Goal: Task Accomplishment & Management: Use online tool/utility

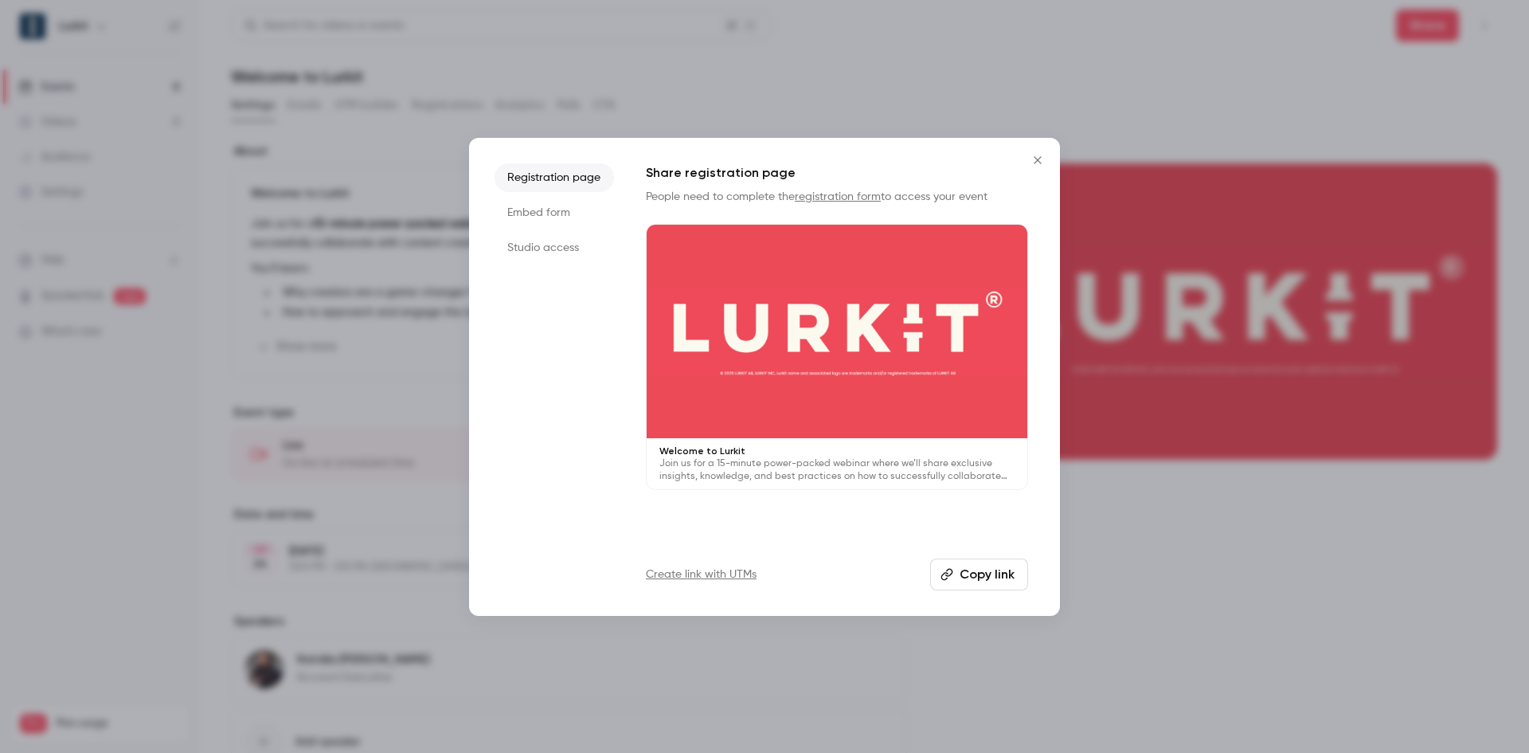
click at [988, 579] on button "Copy link" at bounding box center [979, 574] width 98 height 32
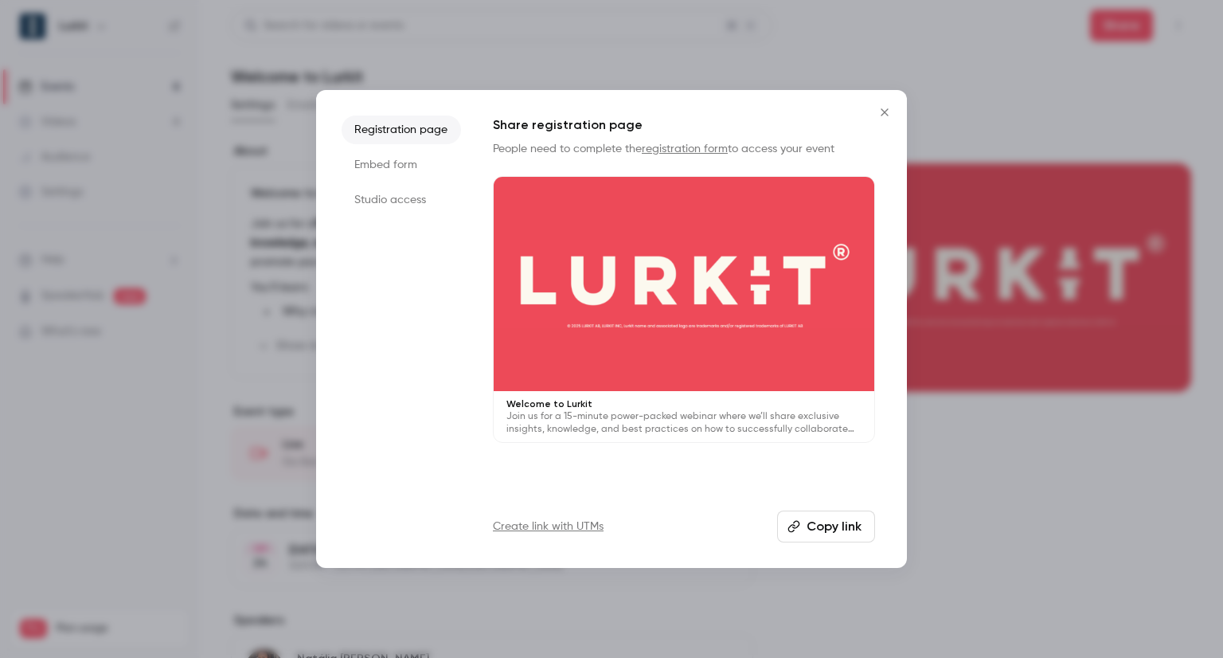
click at [982, 57] on div at bounding box center [611, 329] width 1223 height 658
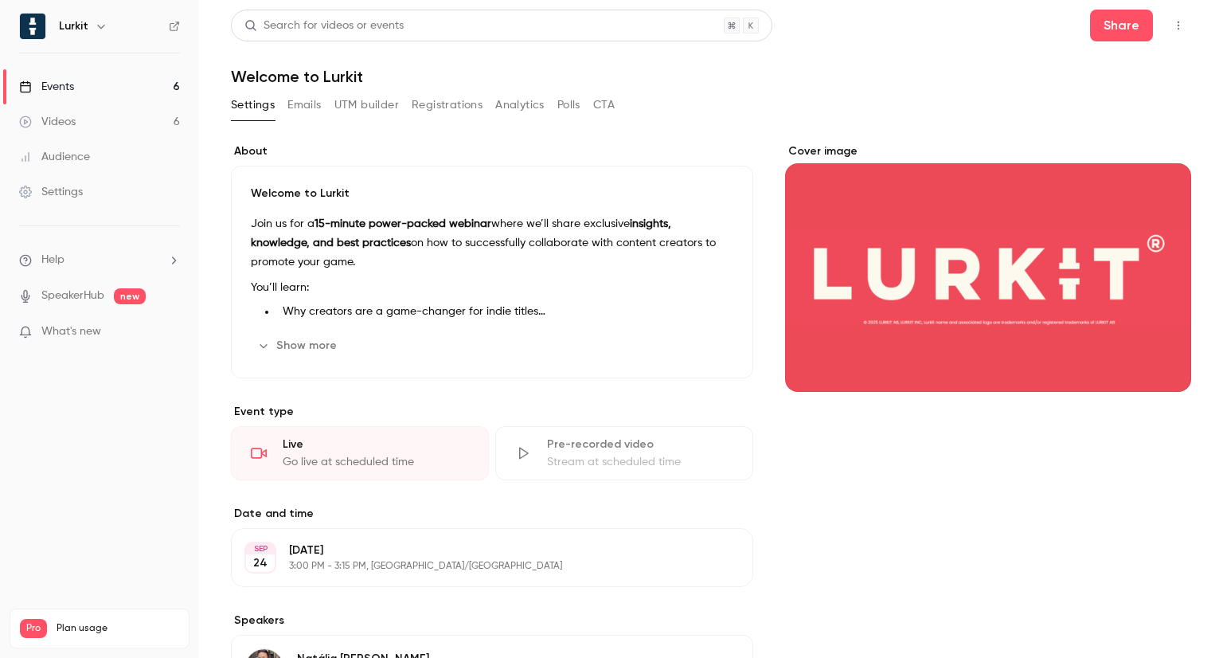
click at [111, 96] on link "Events 6" at bounding box center [99, 86] width 199 height 35
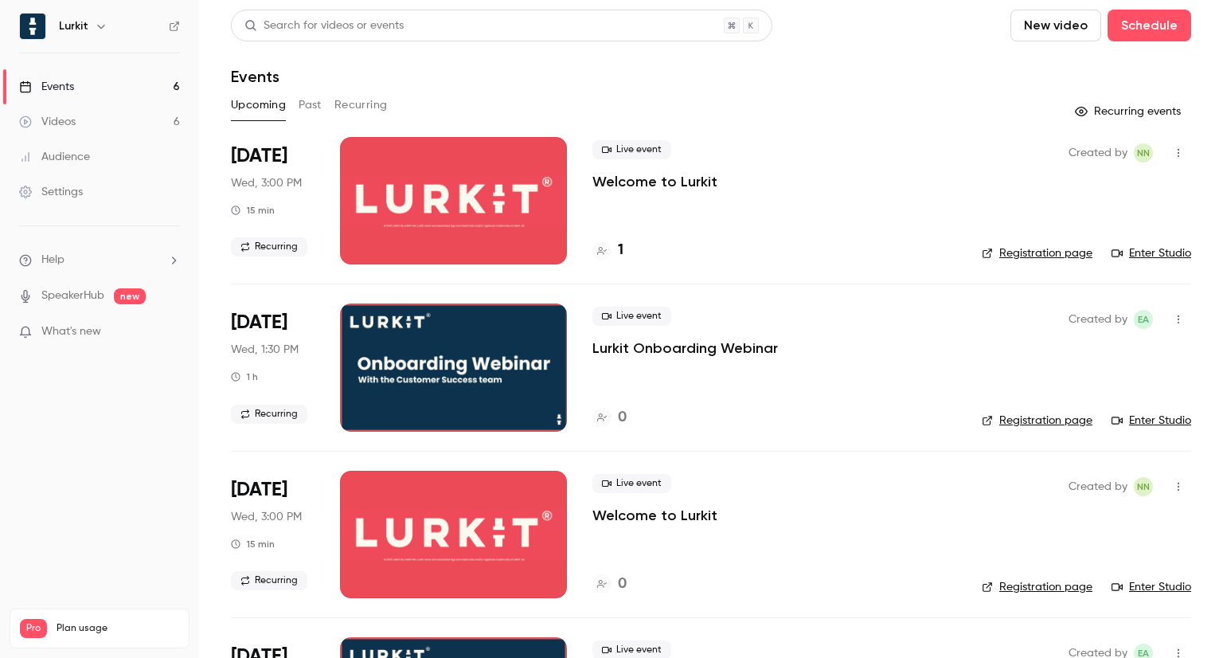
click at [466, 227] on div at bounding box center [453, 200] width 227 height 127
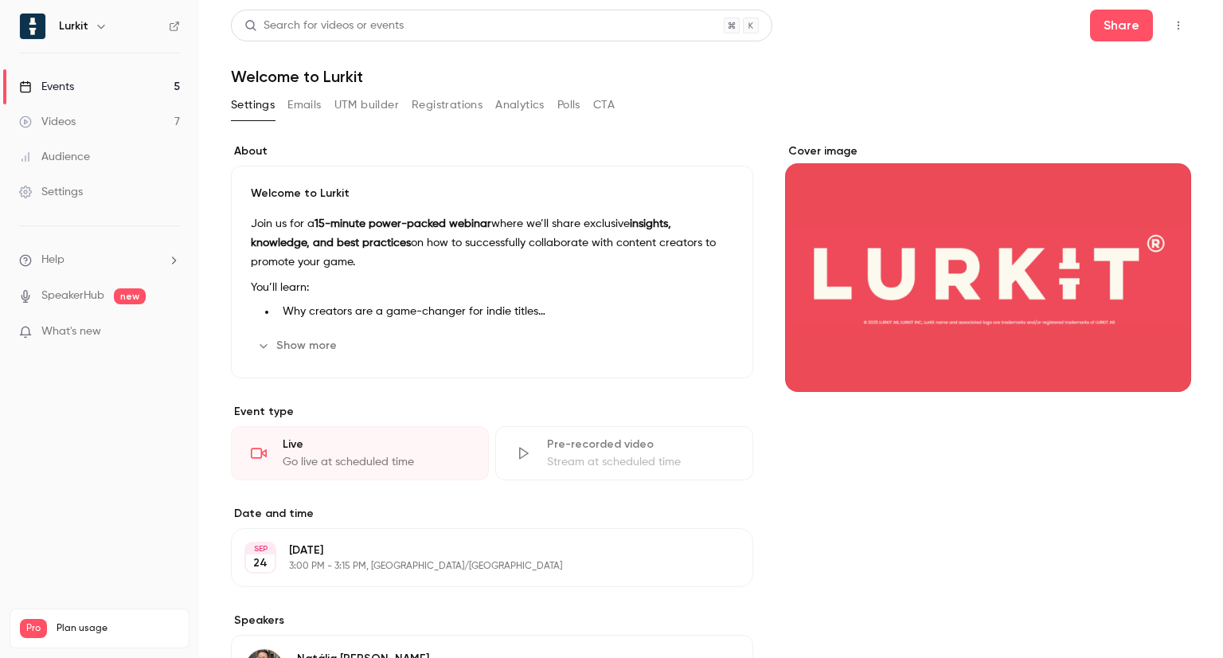
click at [902, 291] on div "Cover image" at bounding box center [988, 267] width 406 height 248
click at [0, 0] on input "Cover image" at bounding box center [0, 0] width 0 height 0
click at [80, 87] on link "Events 5" at bounding box center [99, 86] width 199 height 35
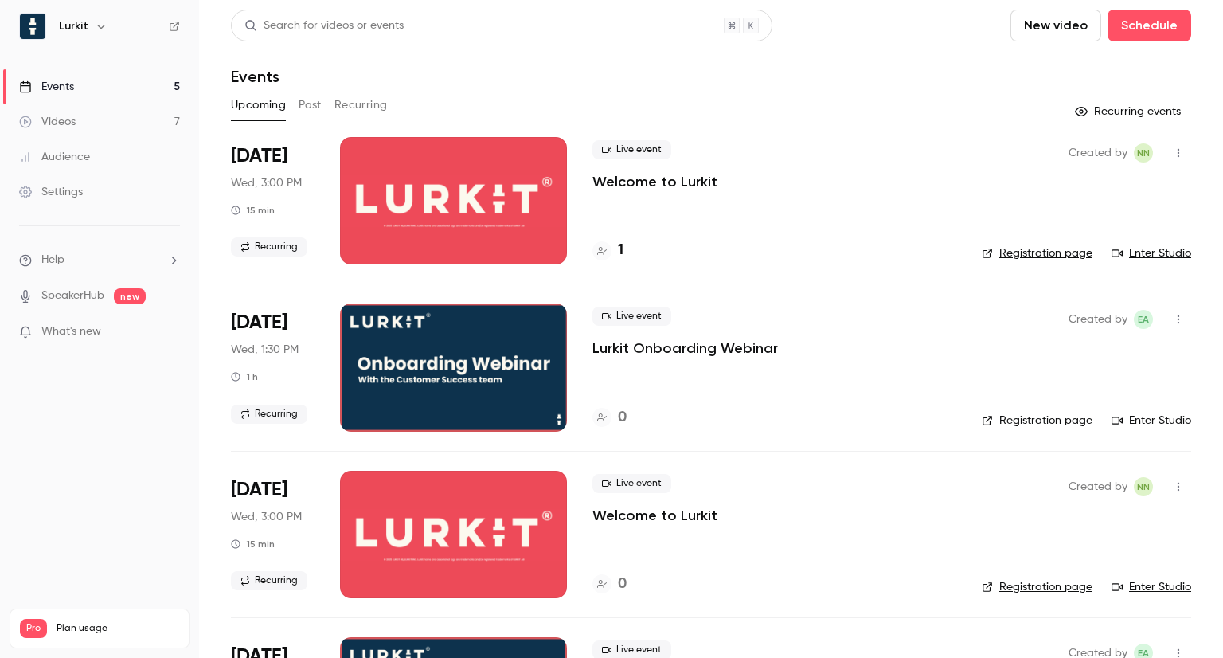
click at [375, 158] on div at bounding box center [453, 200] width 227 height 127
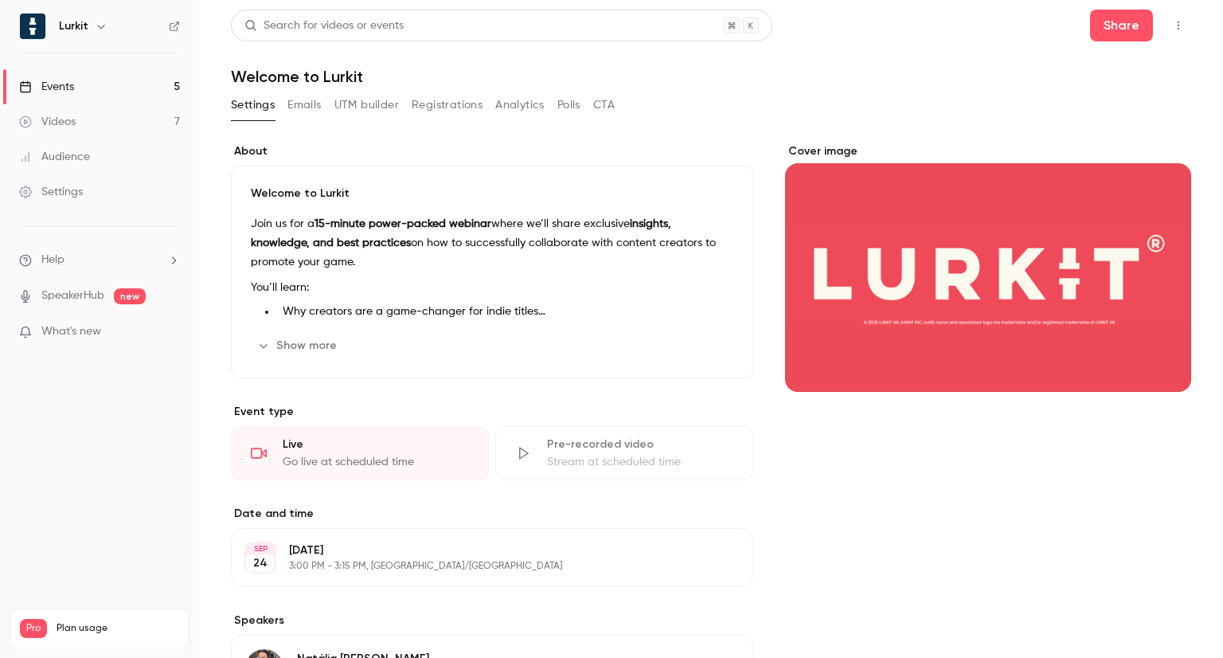
click at [1172, 28] on icon "button" at bounding box center [1178, 25] width 13 height 11
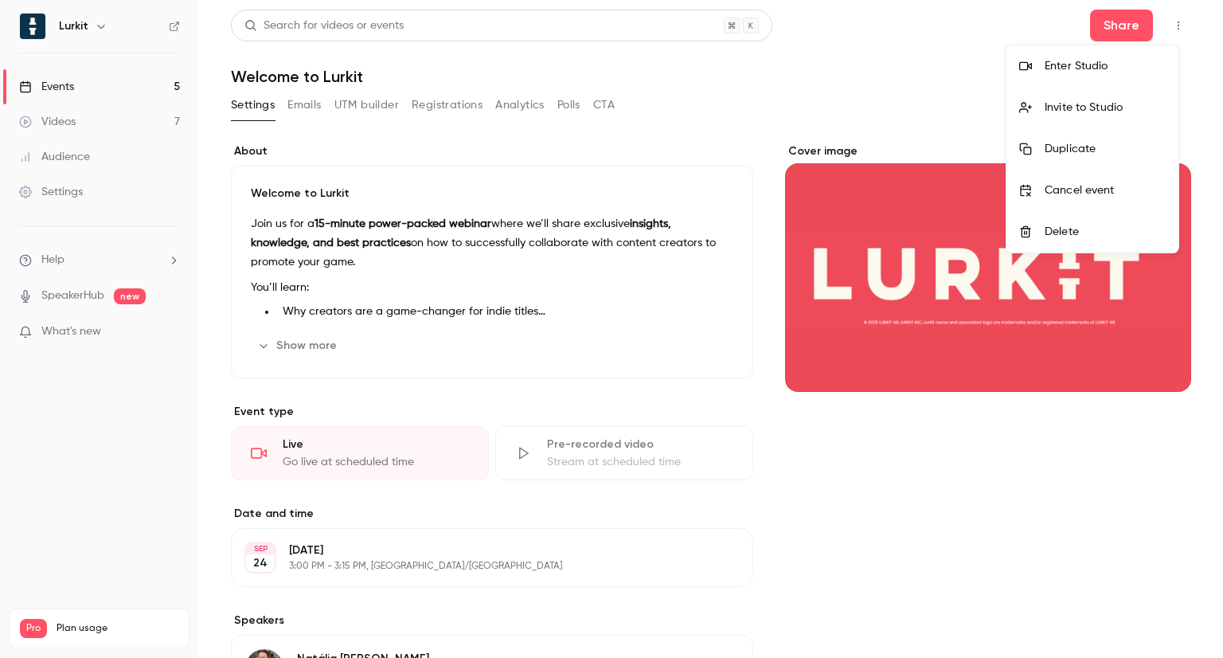
click at [1063, 70] on div "Enter Studio" at bounding box center [1105, 66] width 121 height 16
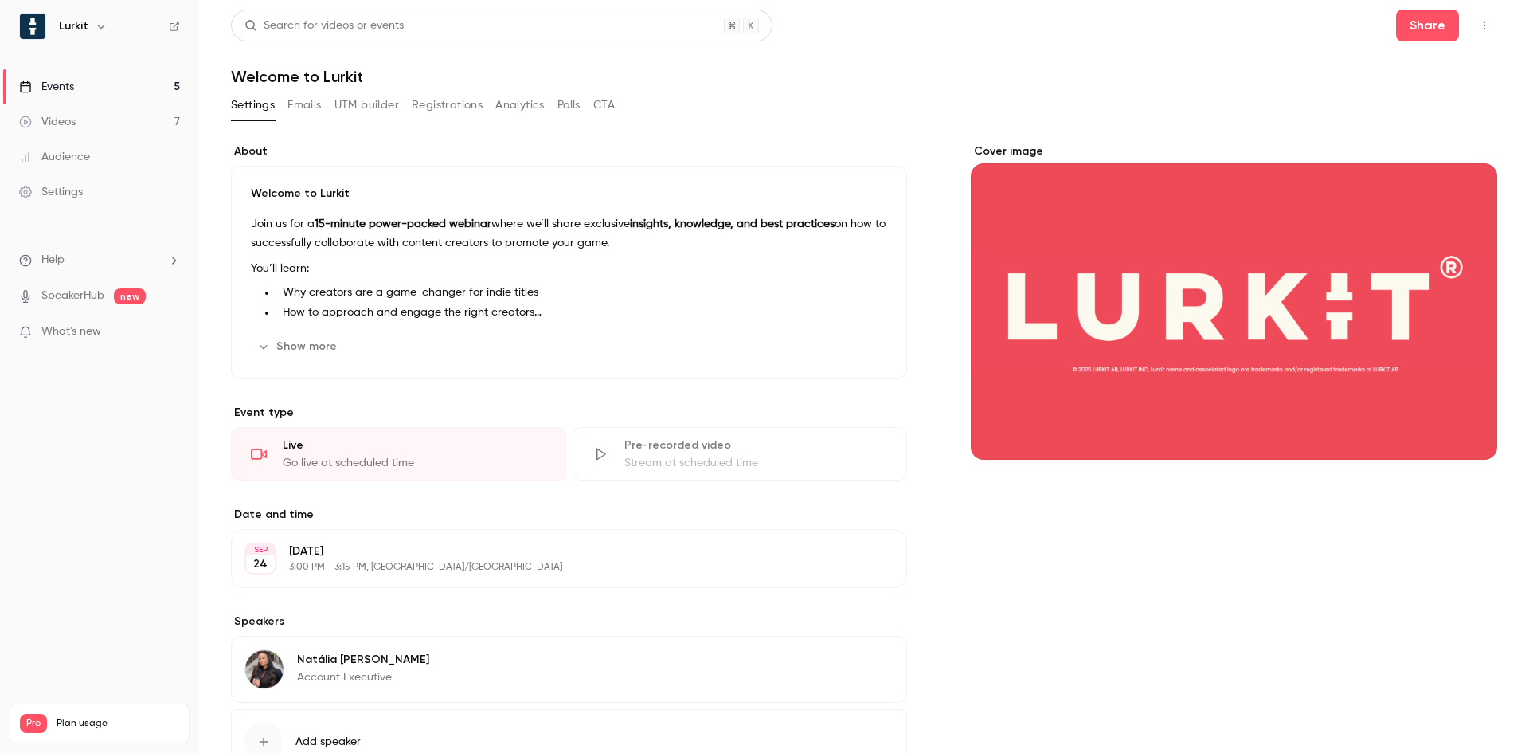
click at [1237, 54] on header "Search for videos or events Share Welcome to Lurkit" at bounding box center [864, 48] width 1266 height 76
